Goal: Information Seeking & Learning: Stay updated

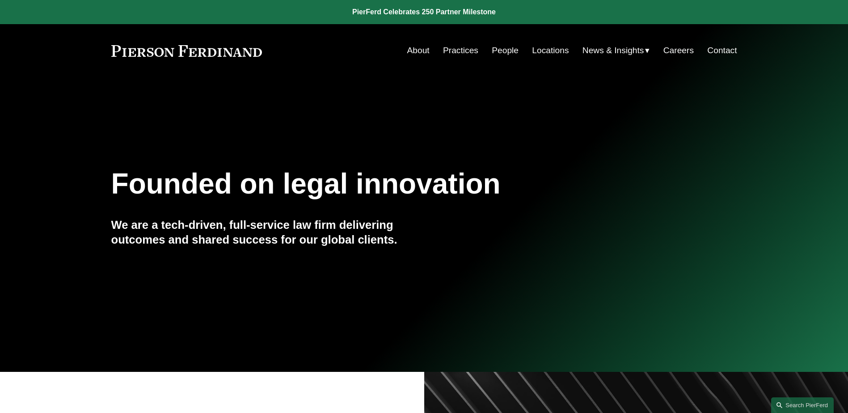
click at [617, 48] on span "News & Insights" at bounding box center [613, 51] width 62 height 16
click at [0, 0] on span "News" at bounding box center [0, 0] width 0 height 0
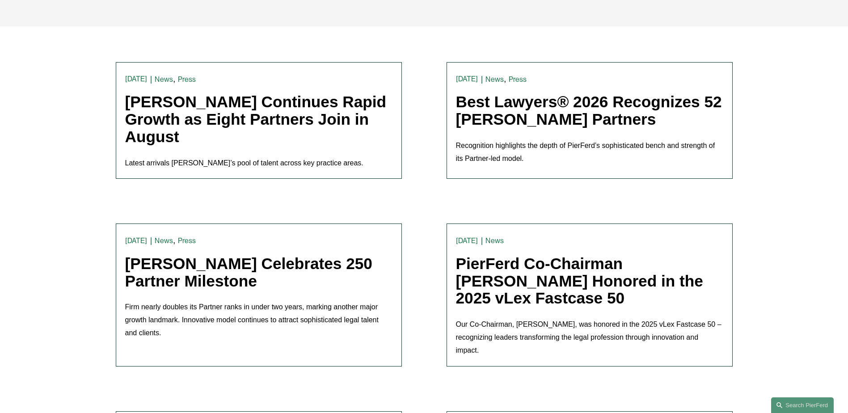
scroll to position [268, 0]
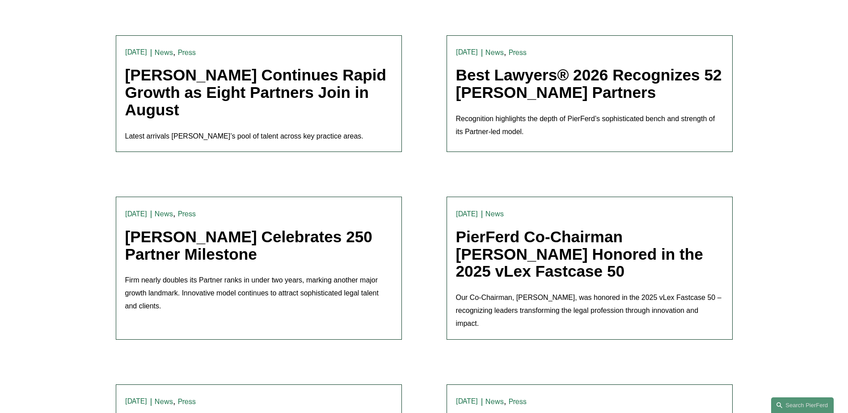
click at [515, 73] on link "Best Lawyers® 2026 Recognizes 52 [PERSON_NAME] Partners" at bounding box center [589, 83] width 266 height 35
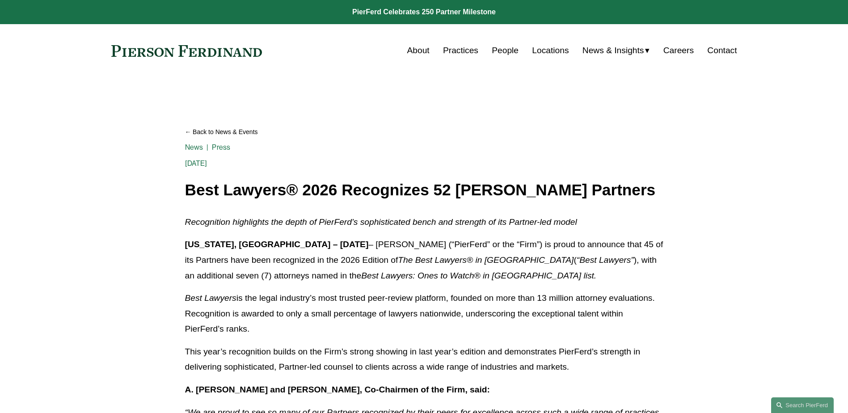
click at [0, 0] on span "News" at bounding box center [0, 0] width 0 height 0
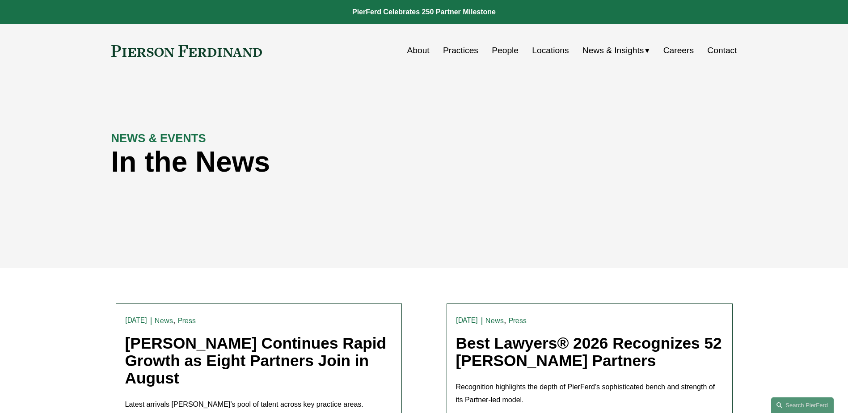
click at [225, 349] on link "[PERSON_NAME] Continues Rapid Growth as Eight Partners Join in August" at bounding box center [255, 360] width 261 height 52
